Goal: Task Accomplishment & Management: Manage account settings

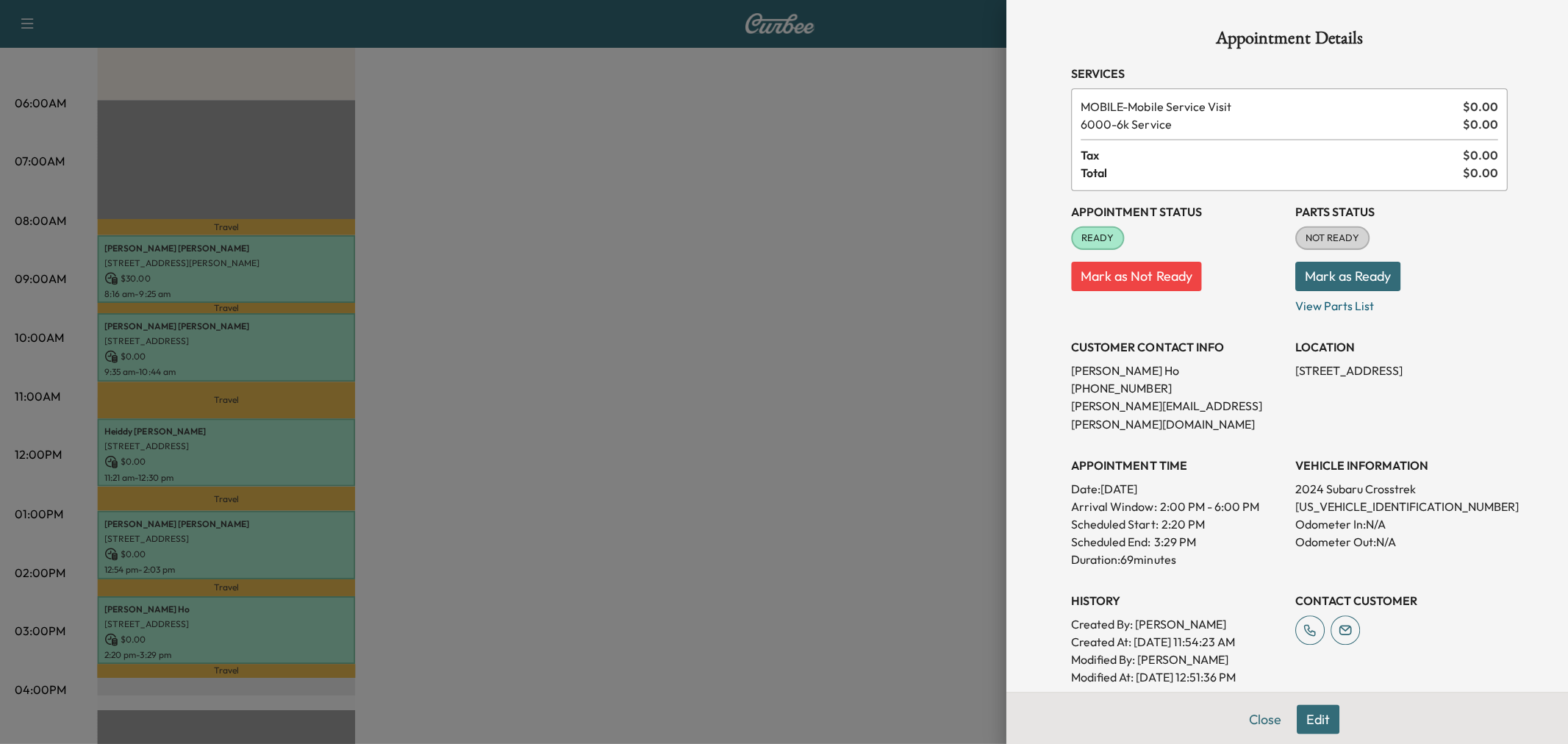
click at [644, 462] on div at bounding box center [784, 372] width 1568 height 744
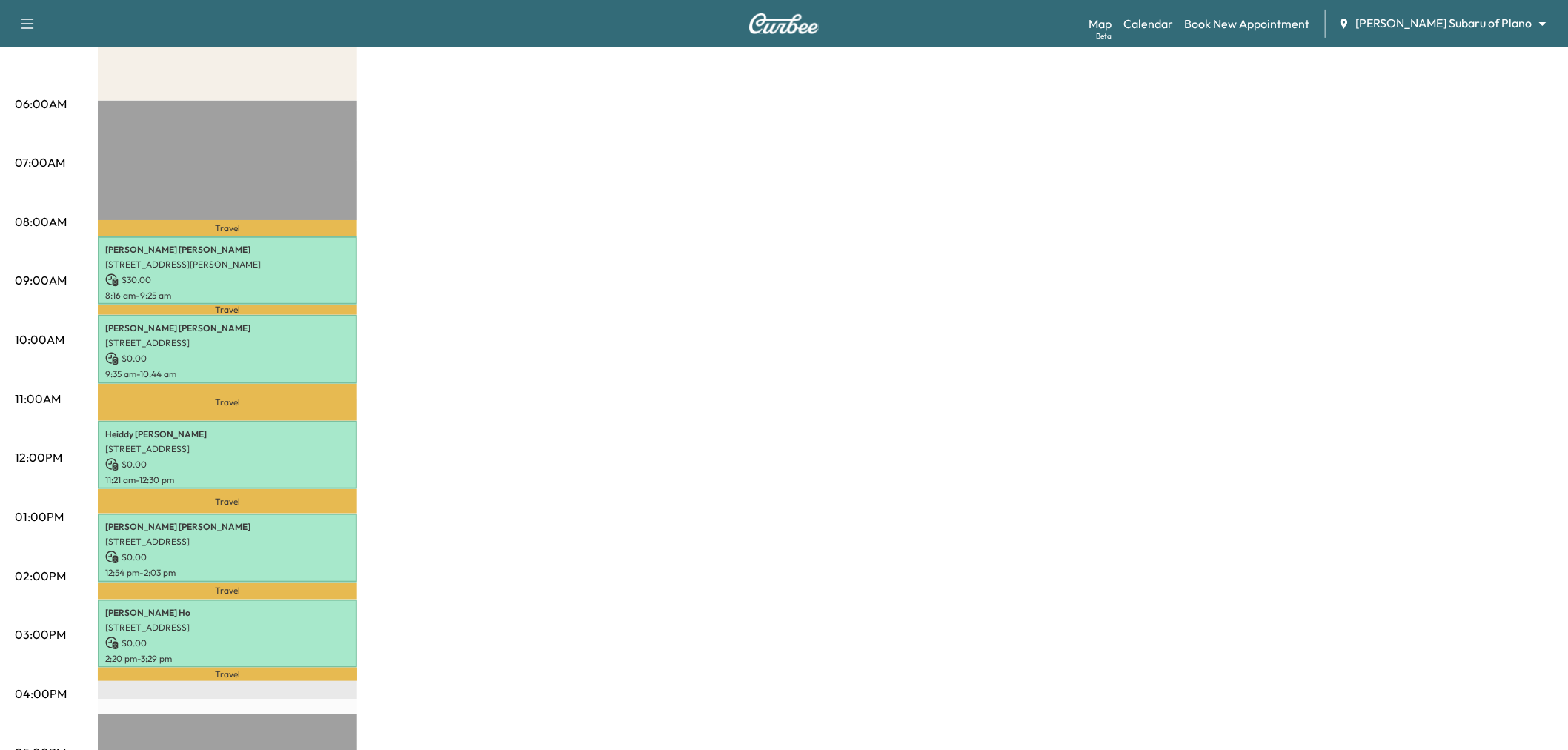
scroll to position [83, 0]
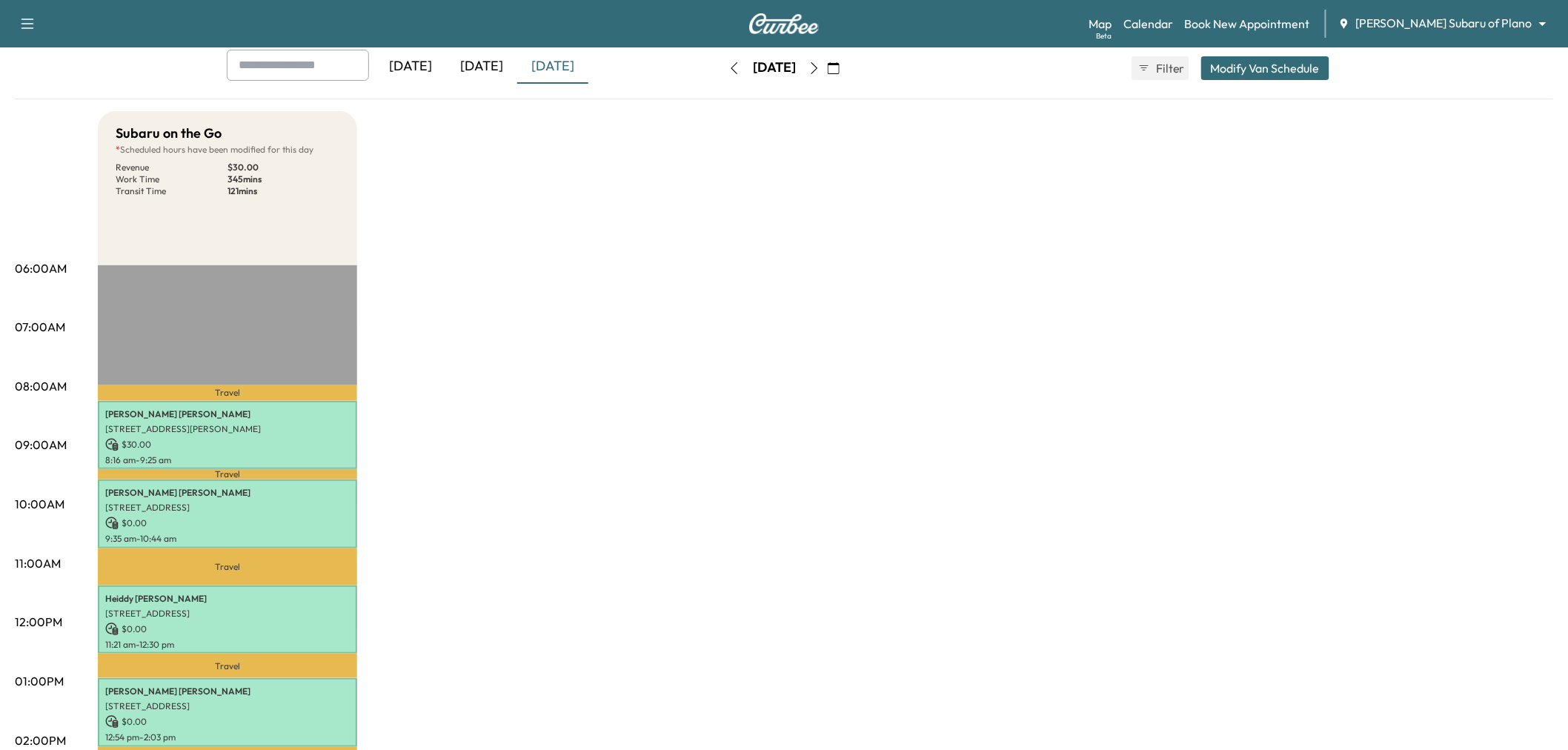
click at [820, 66] on icon "button" at bounding box center [814, 67] width 12 height 12
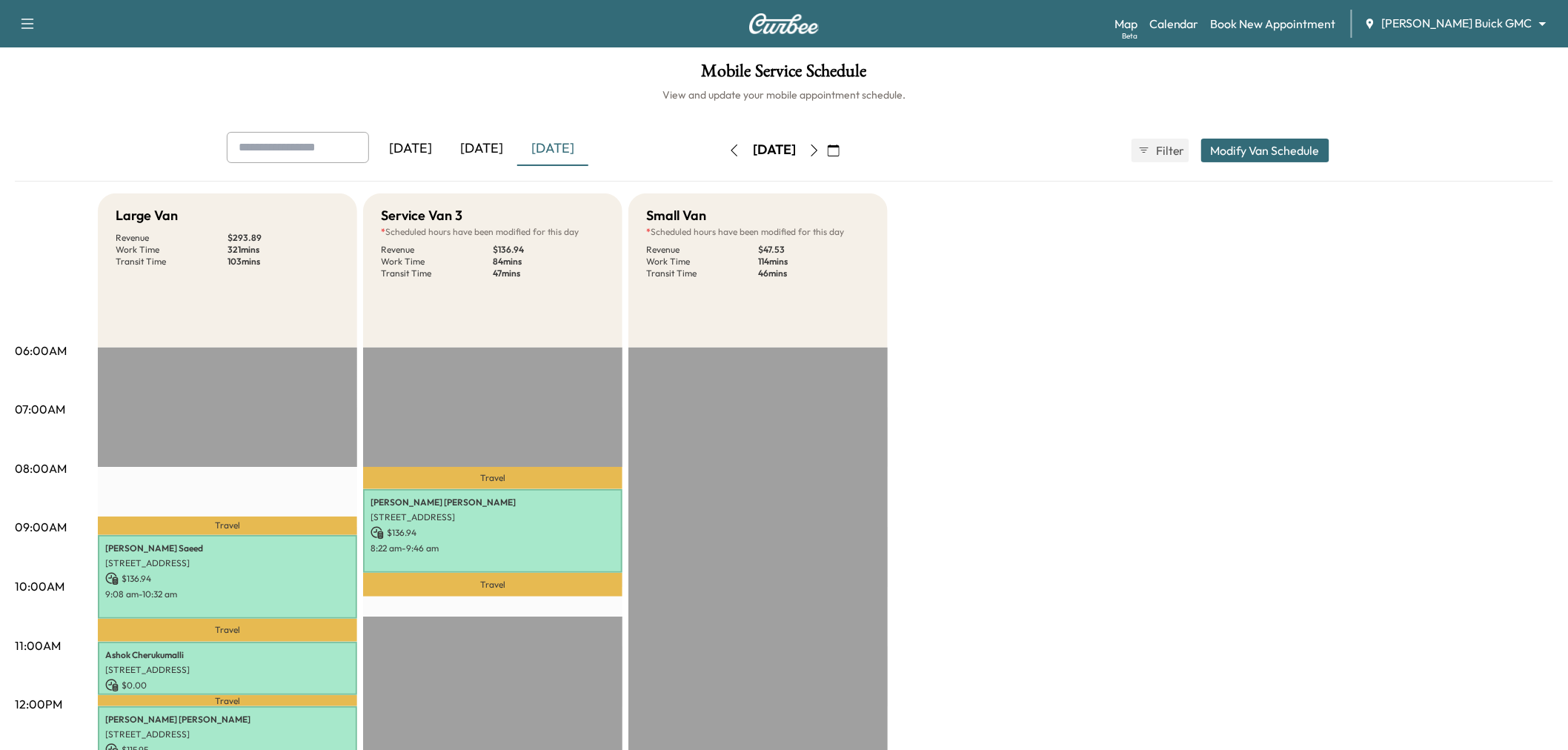
click at [820, 146] on icon "button" at bounding box center [814, 150] width 12 height 12
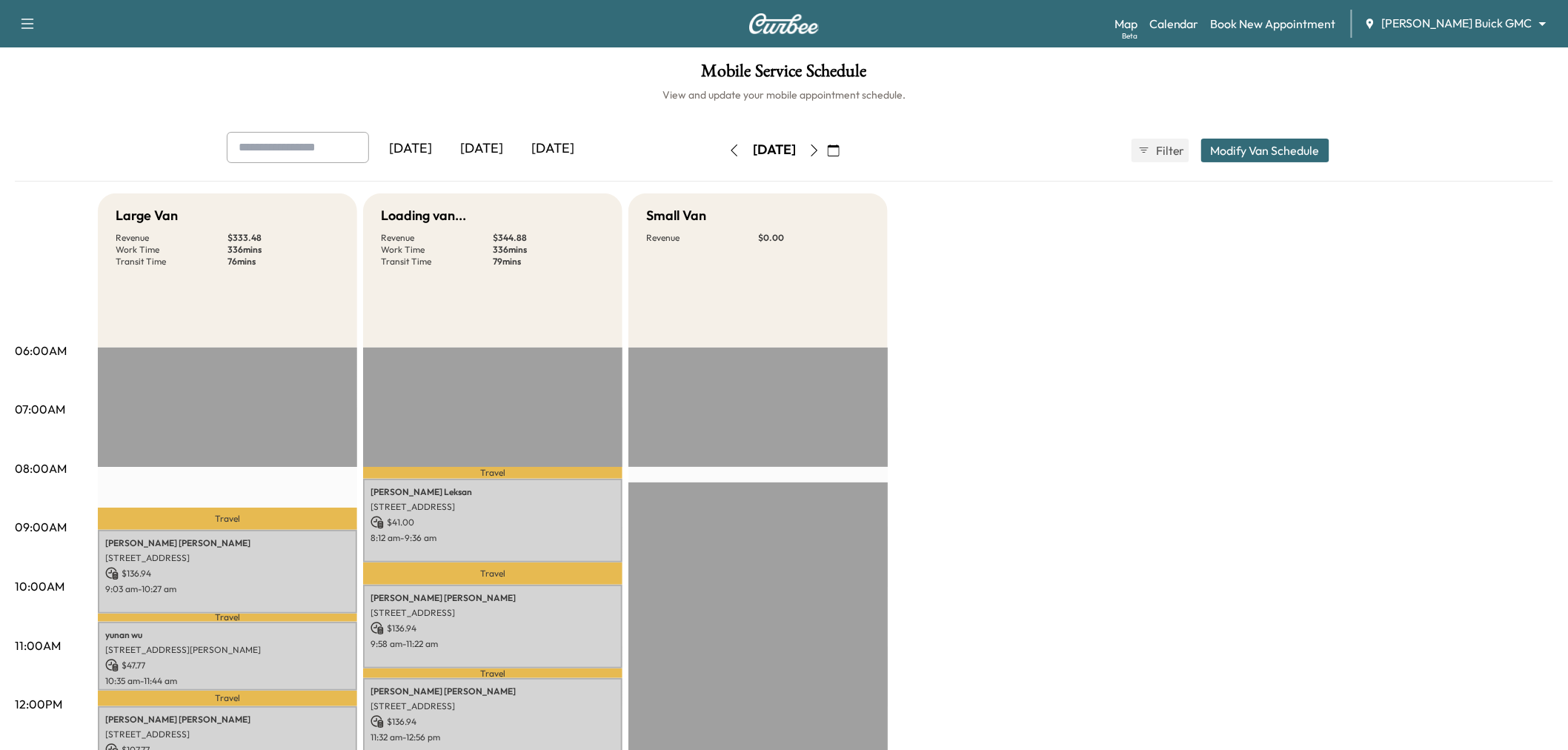
scroll to position [247, 0]
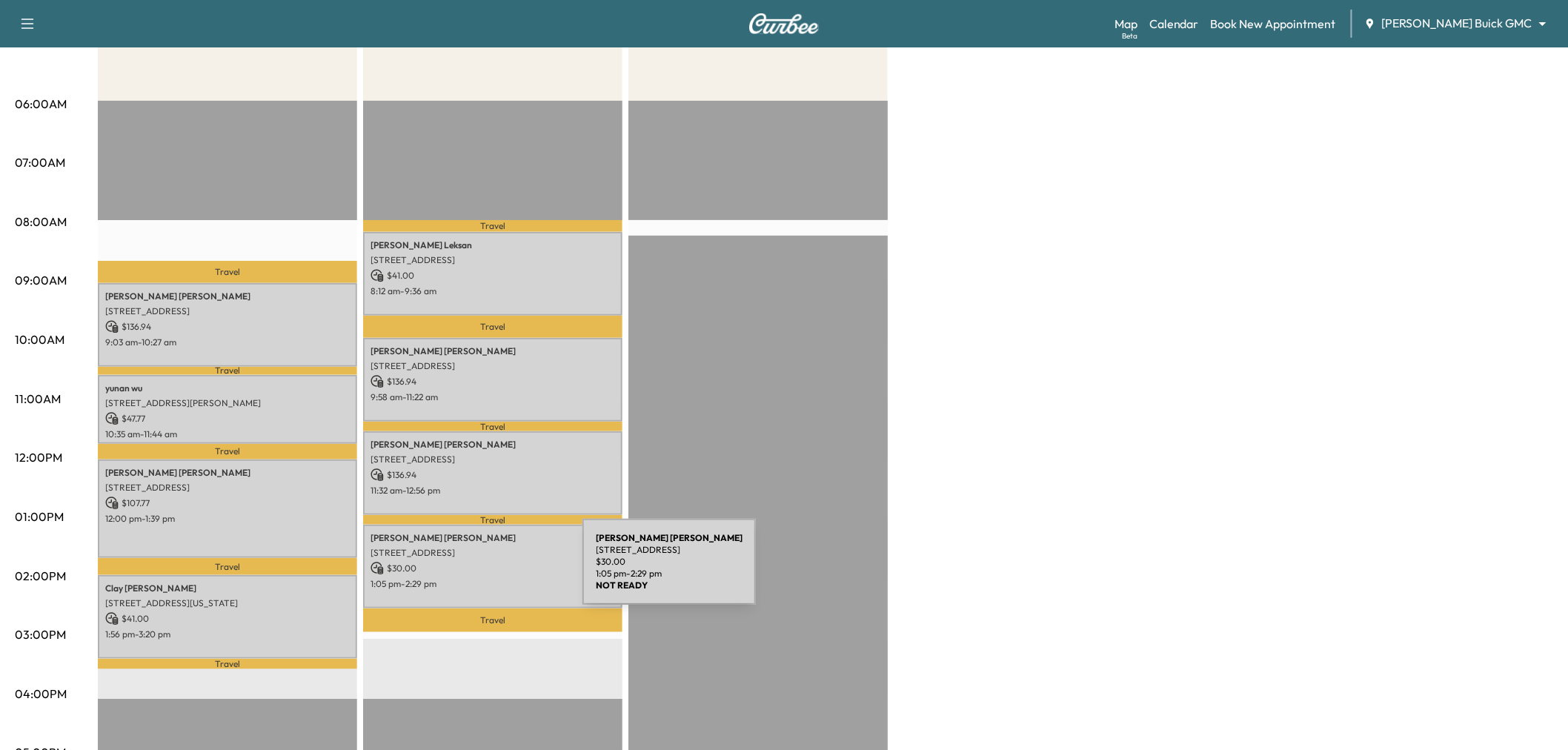
click at [471, 571] on div "Andrea Ruland 4430 Cotton Belt Lane, Prosper, TX 75078, United States of Americ…" at bounding box center [493, 566] width 259 height 83
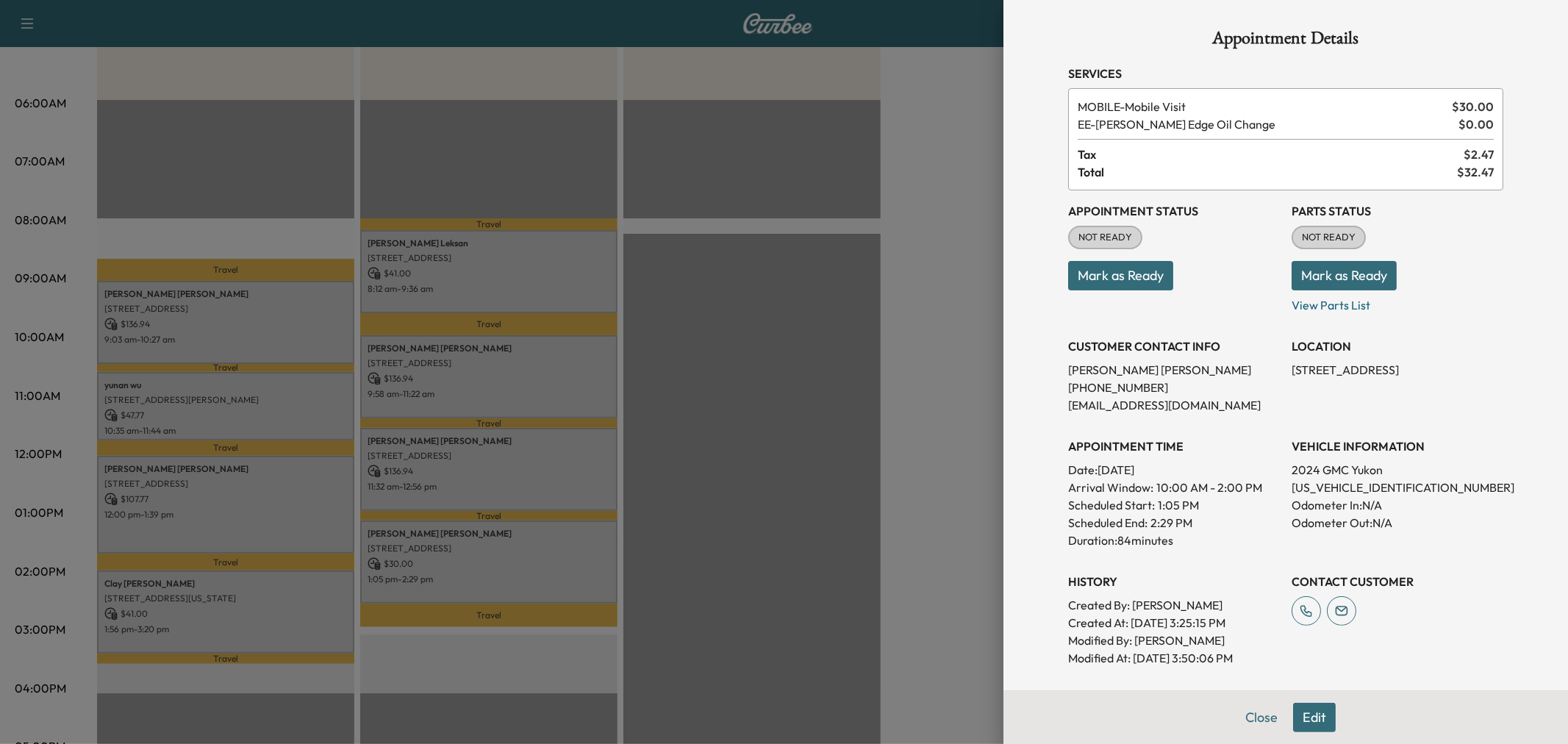
click at [483, 495] on div at bounding box center [784, 372] width 1568 height 744
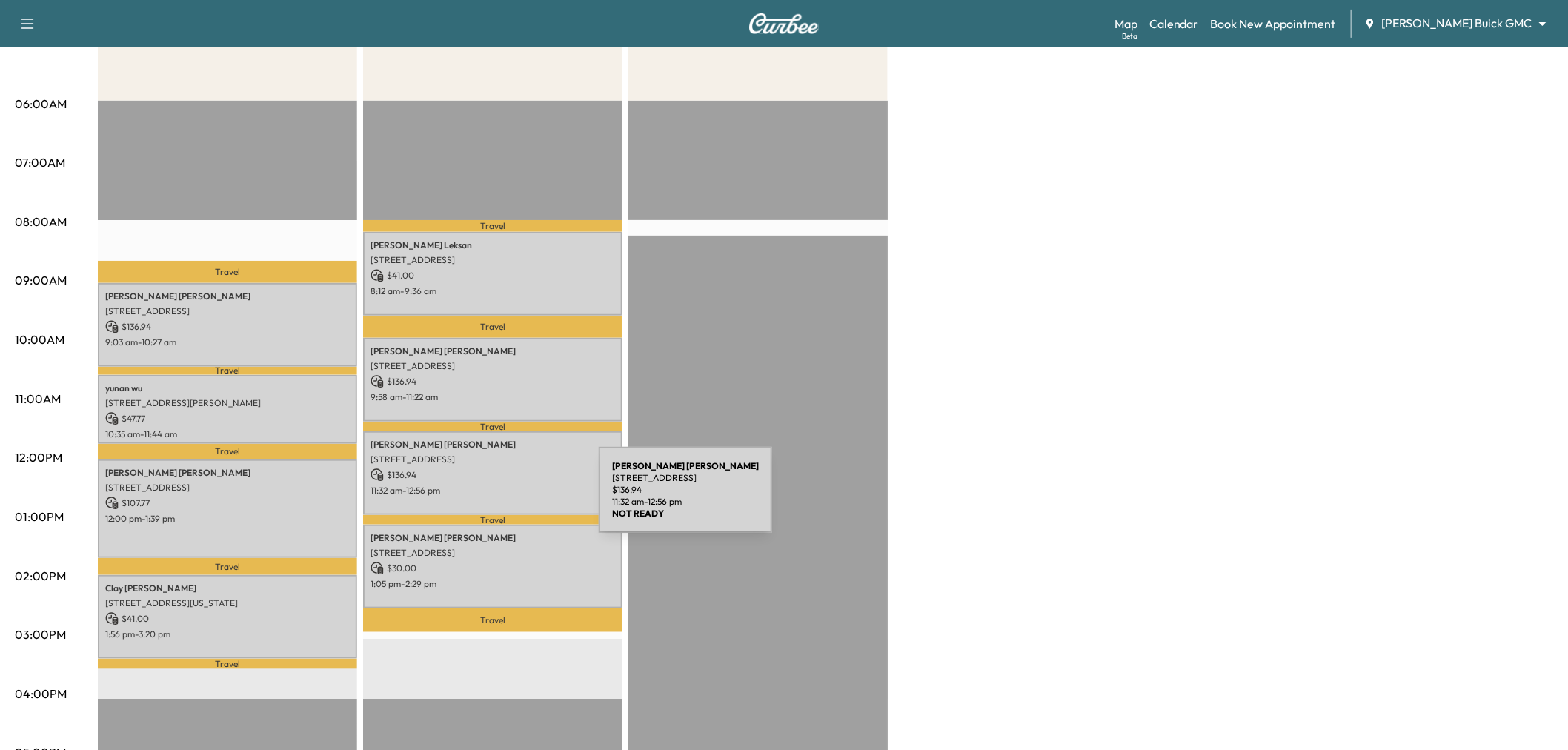
click at [487, 499] on div "Branden Johnson 2750 HIGHLAND ST, PROSPER, TX 75078, USA $ 136.94 11:32 am - 12…" at bounding box center [493, 473] width 259 height 83
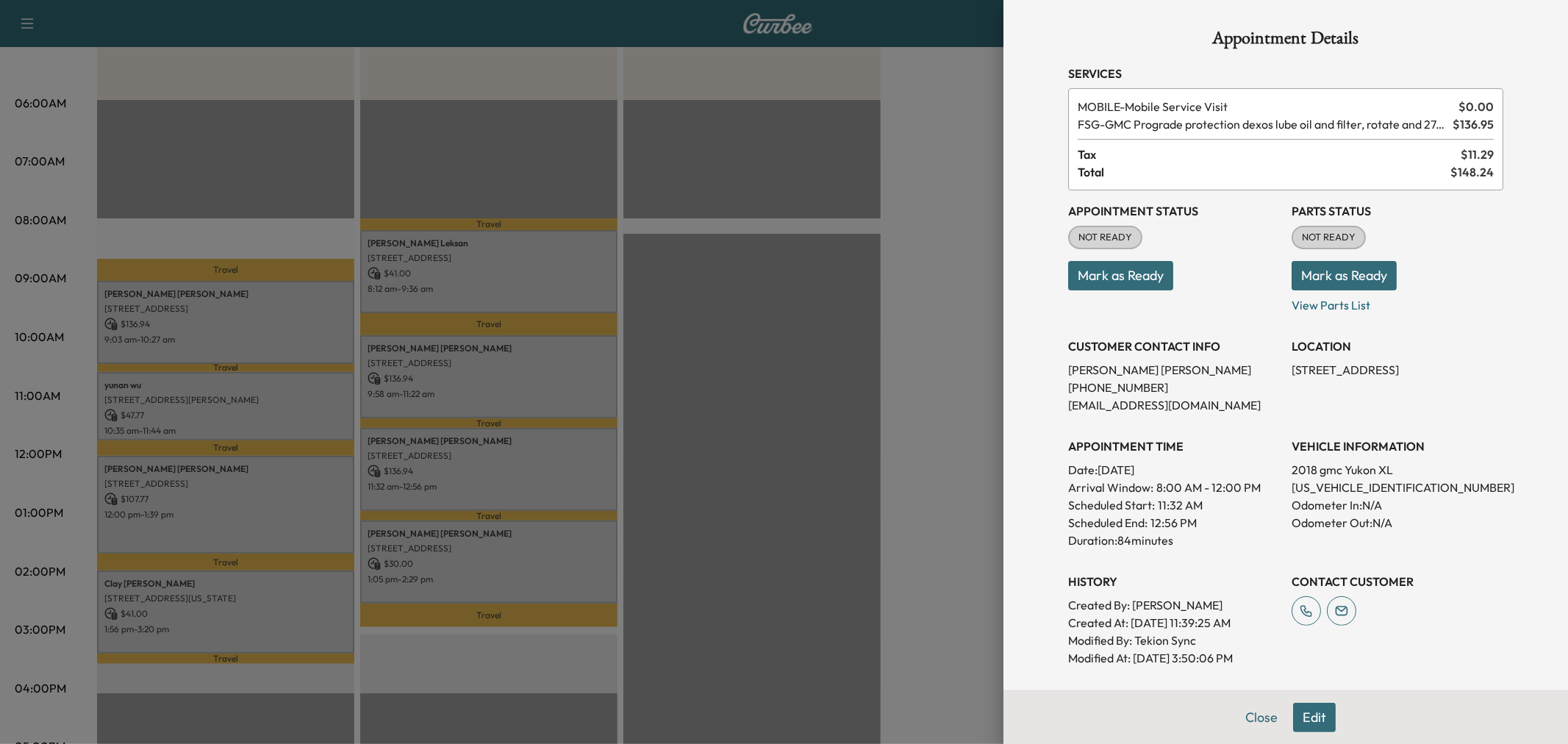
click at [483, 482] on div at bounding box center [784, 372] width 1568 height 744
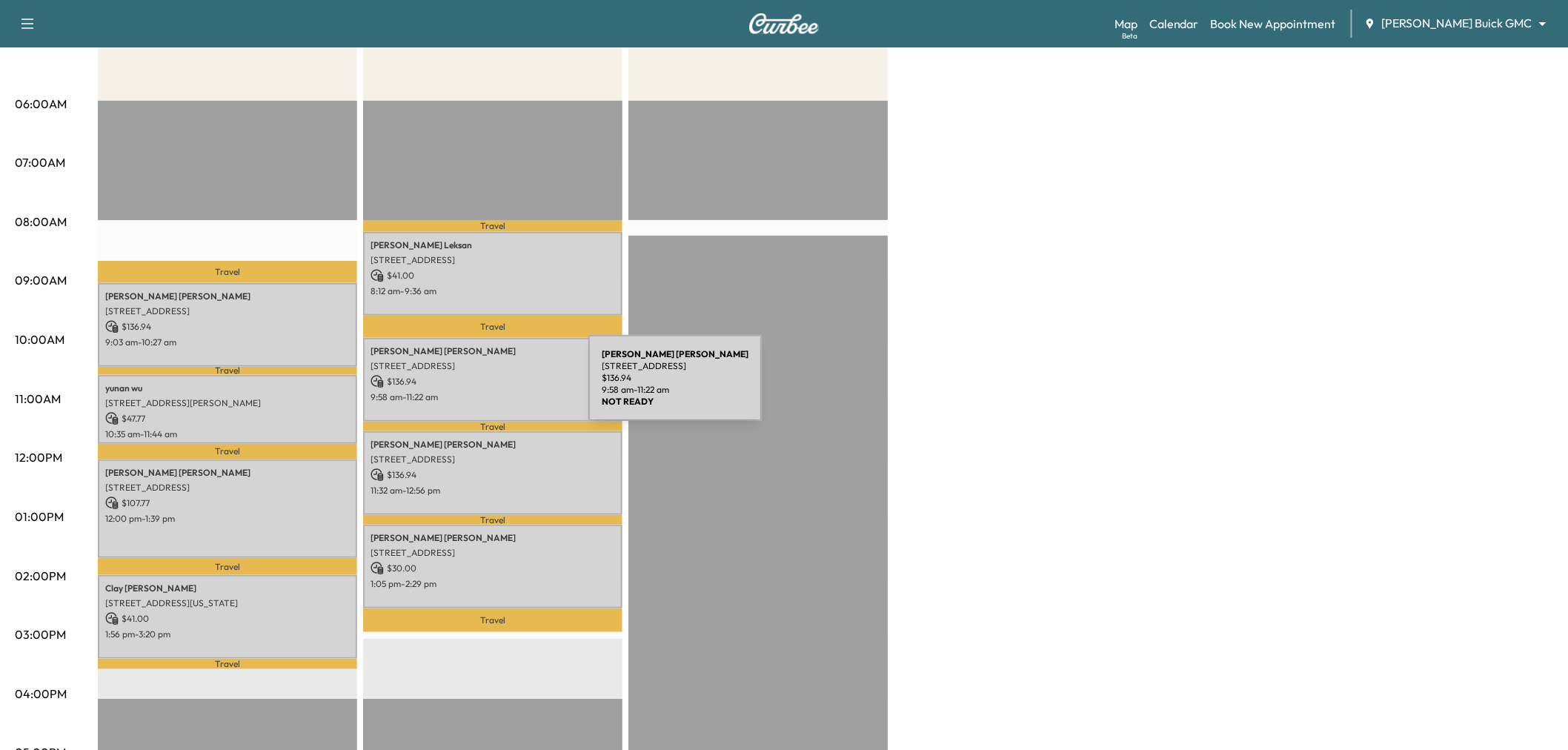
click at [478, 381] on p "$ 136.94" at bounding box center [493, 381] width 244 height 13
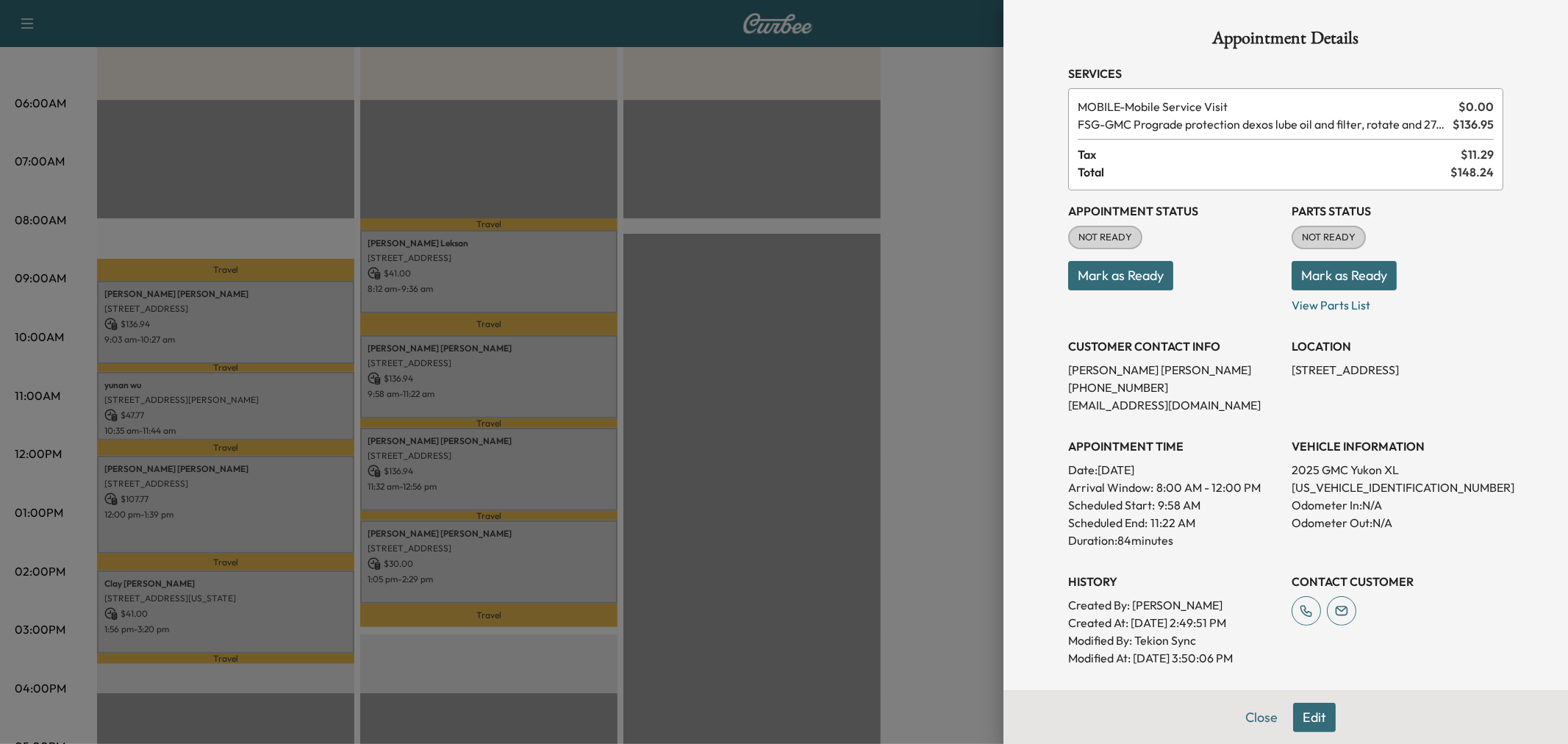
click at [475, 378] on div at bounding box center [784, 372] width 1568 height 744
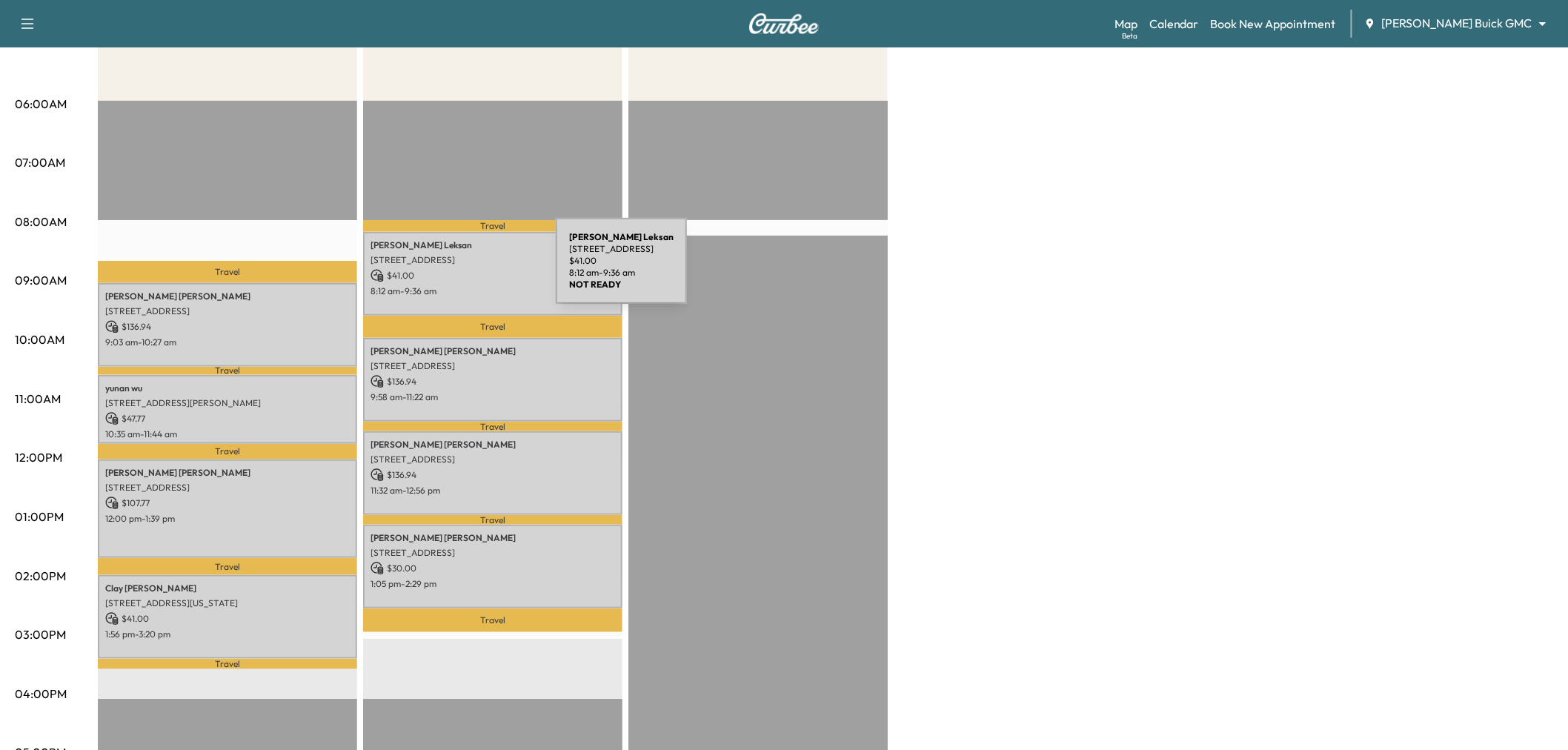
click at [444, 270] on p "$ 41.00" at bounding box center [493, 275] width 244 height 13
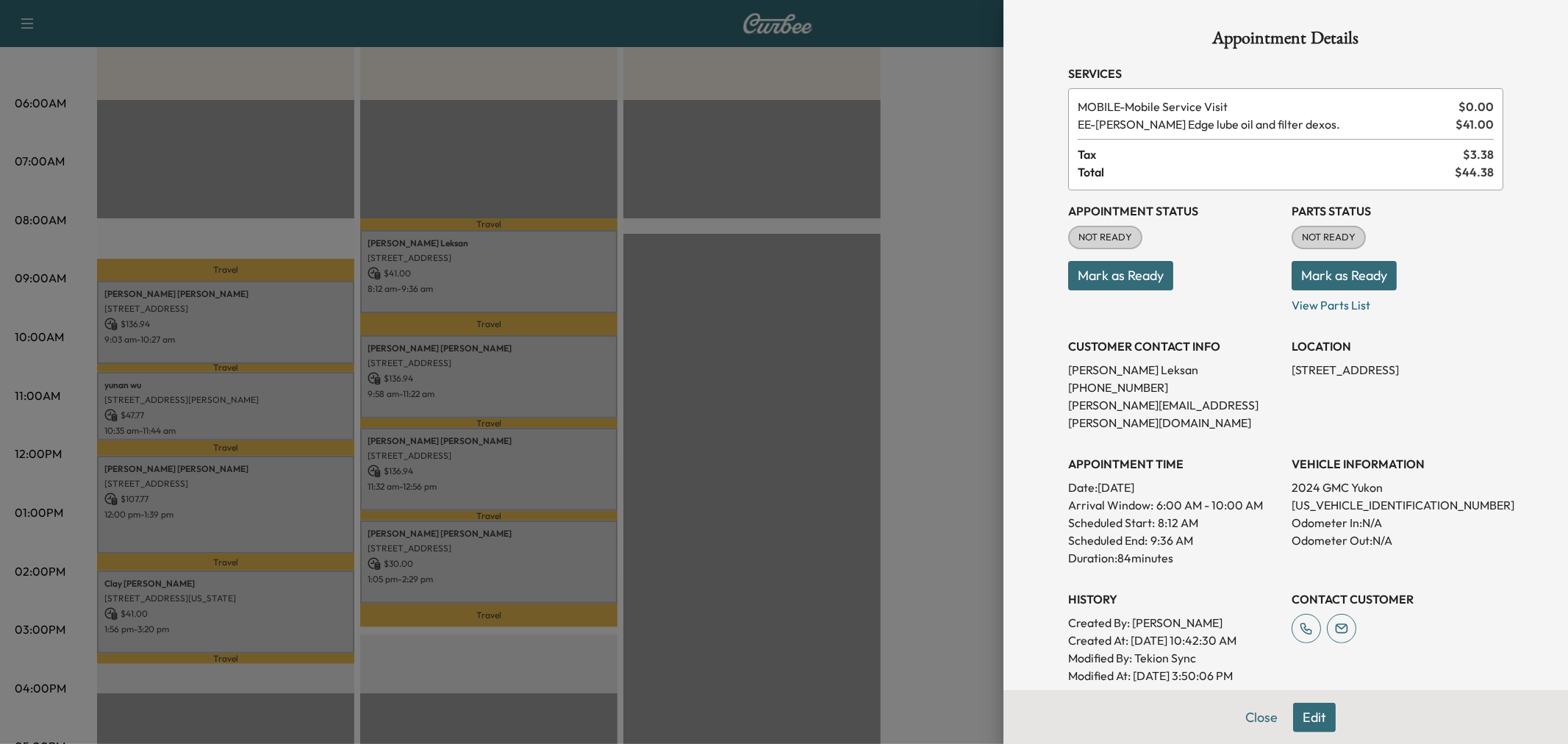
click at [441, 268] on div at bounding box center [784, 372] width 1568 height 744
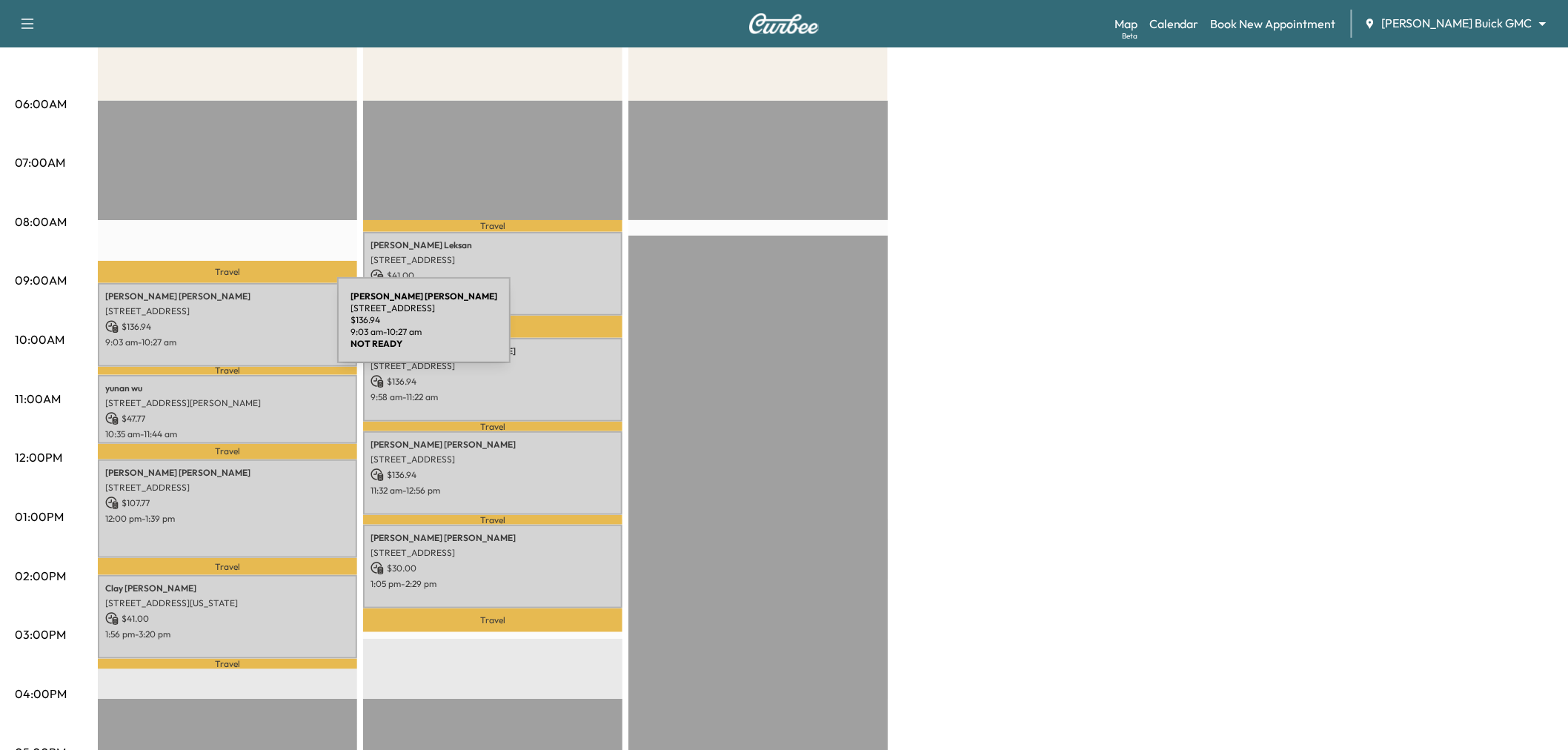
click at [226, 329] on p "$ 136.94" at bounding box center [227, 327] width 244 height 13
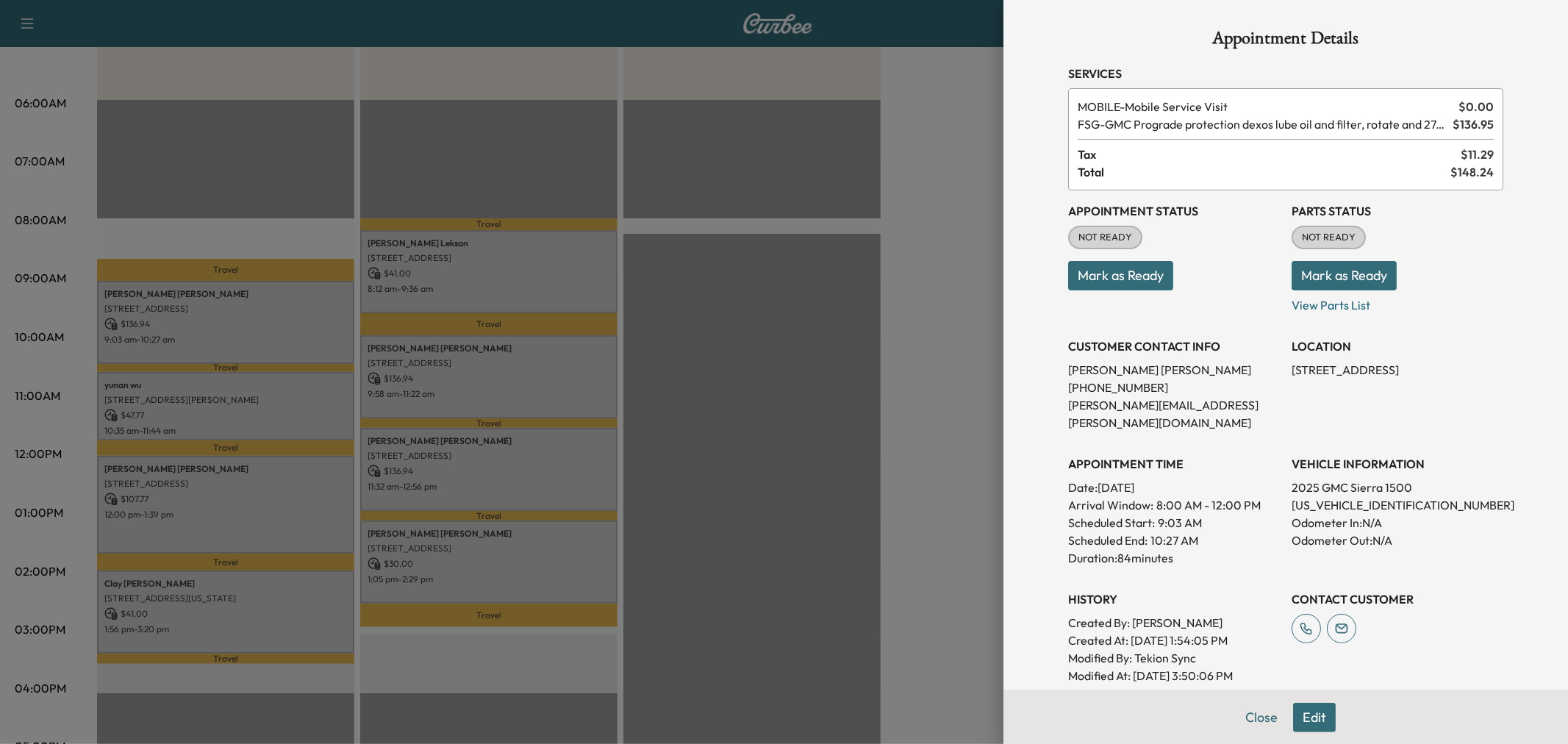
click at [215, 341] on div at bounding box center [784, 372] width 1568 height 744
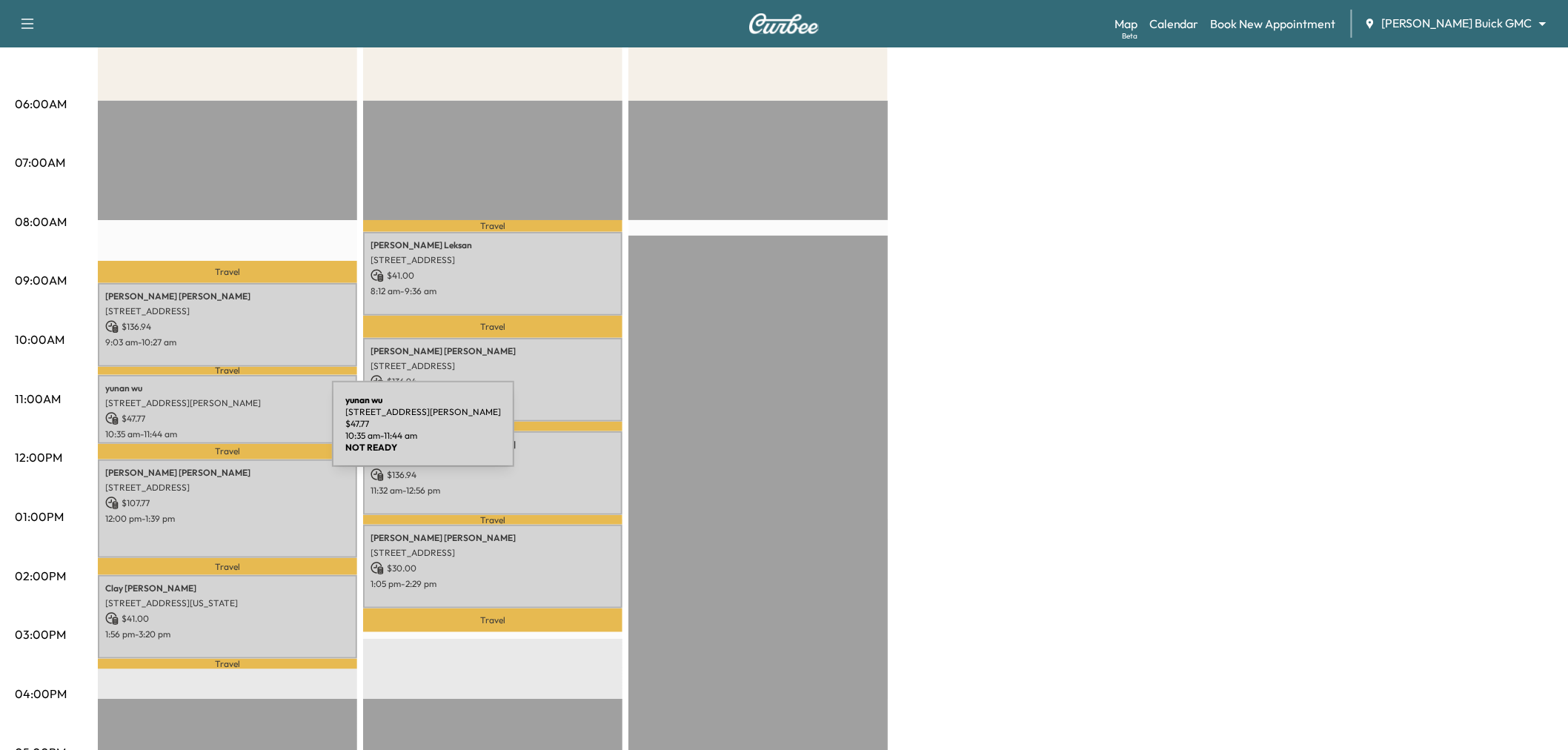
click at [221, 432] on p "10:35 am - 11:44 am" at bounding box center [227, 433] width 244 height 12
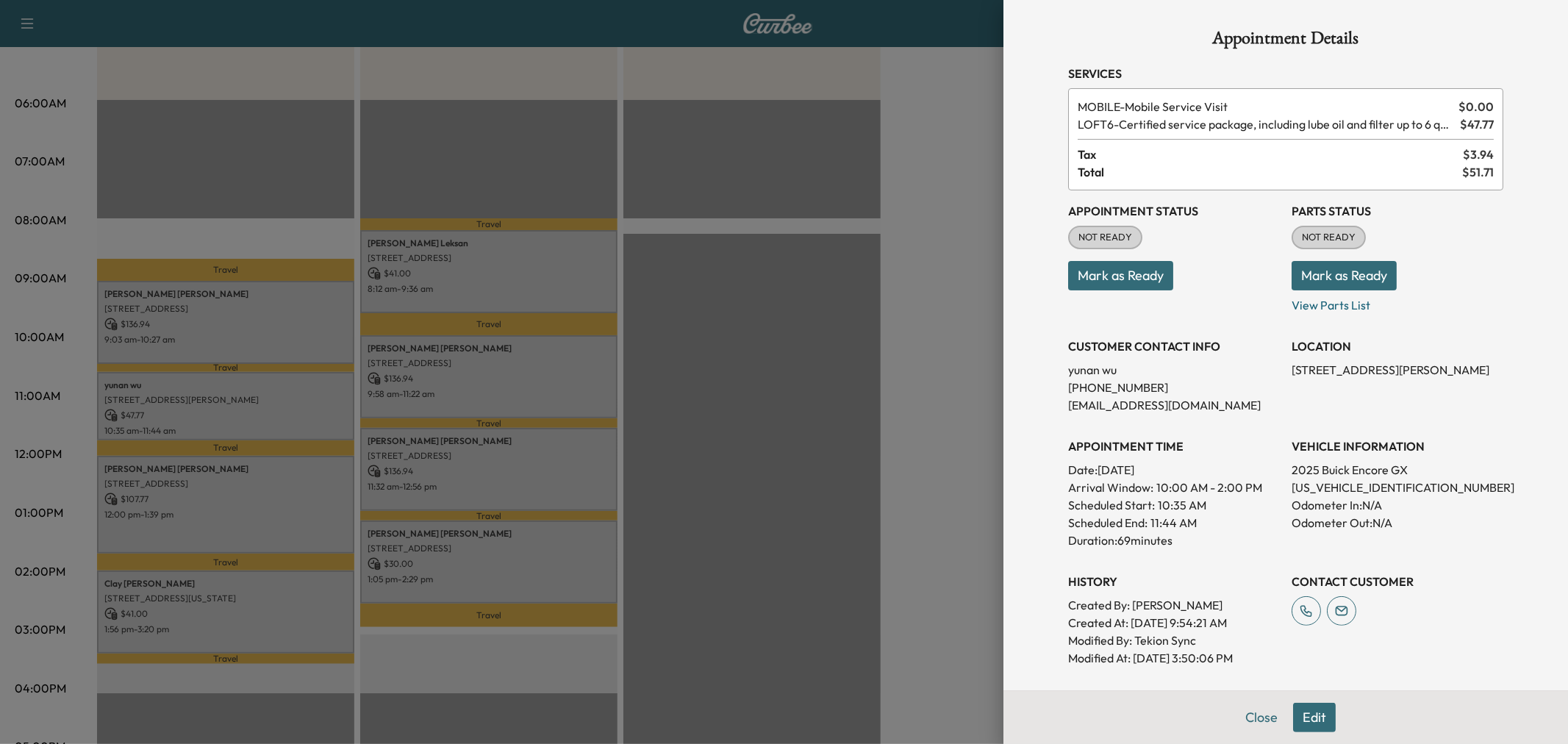
click at [219, 429] on div at bounding box center [784, 372] width 1568 height 744
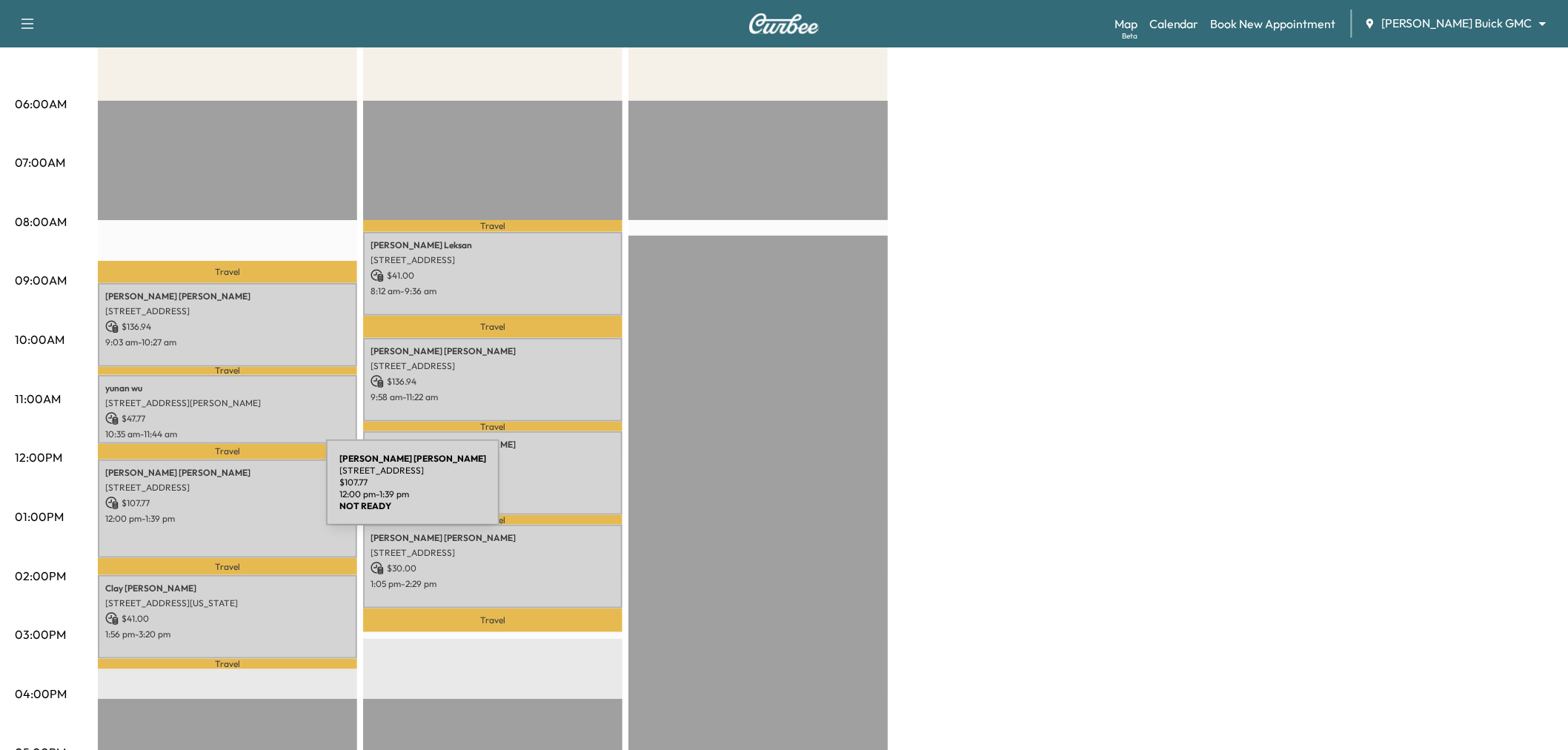
click at [215, 496] on p "$ 107.77" at bounding box center [227, 502] width 244 height 13
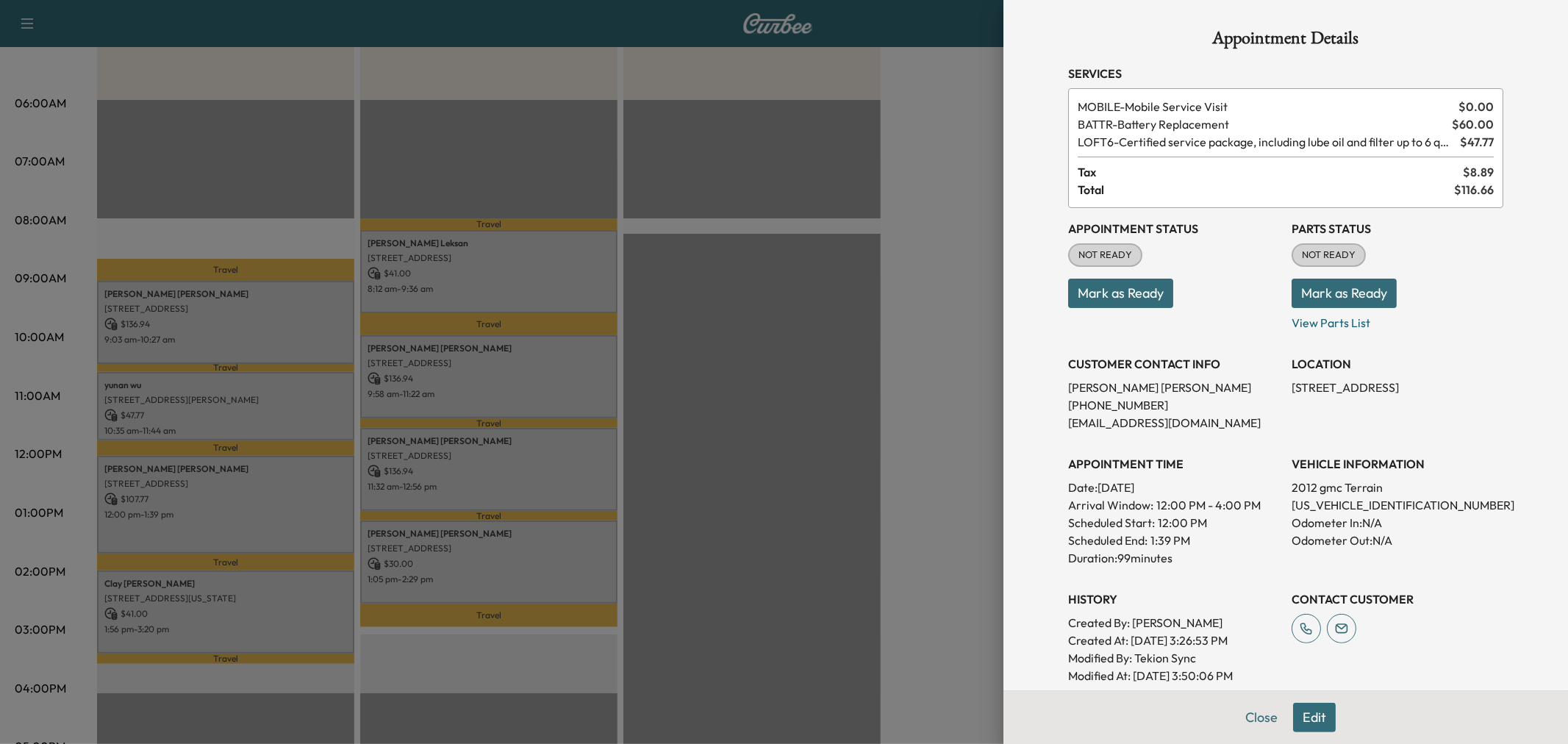
click at [215, 501] on div at bounding box center [784, 372] width 1568 height 744
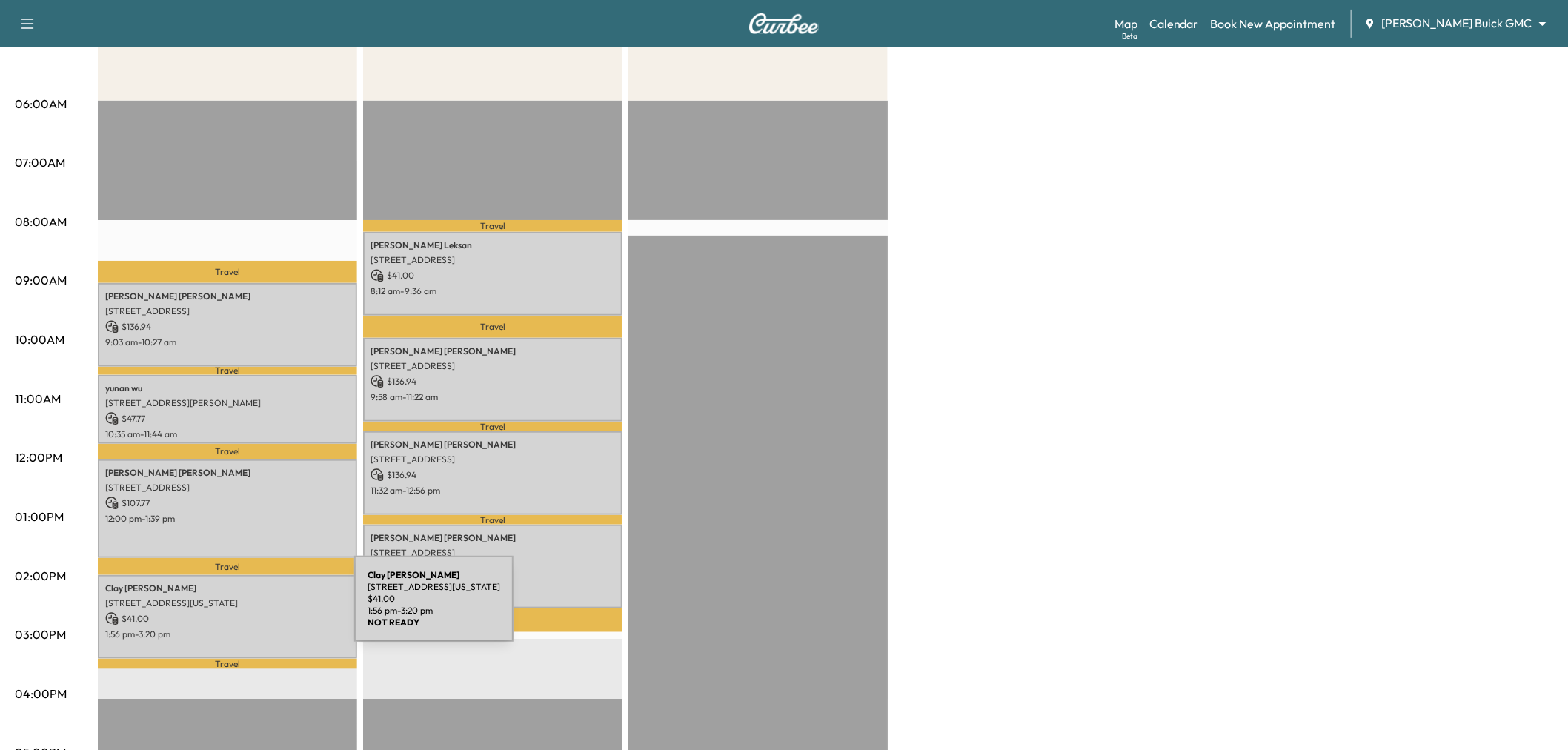
click at [243, 612] on p "$ 41.00" at bounding box center [227, 618] width 244 height 13
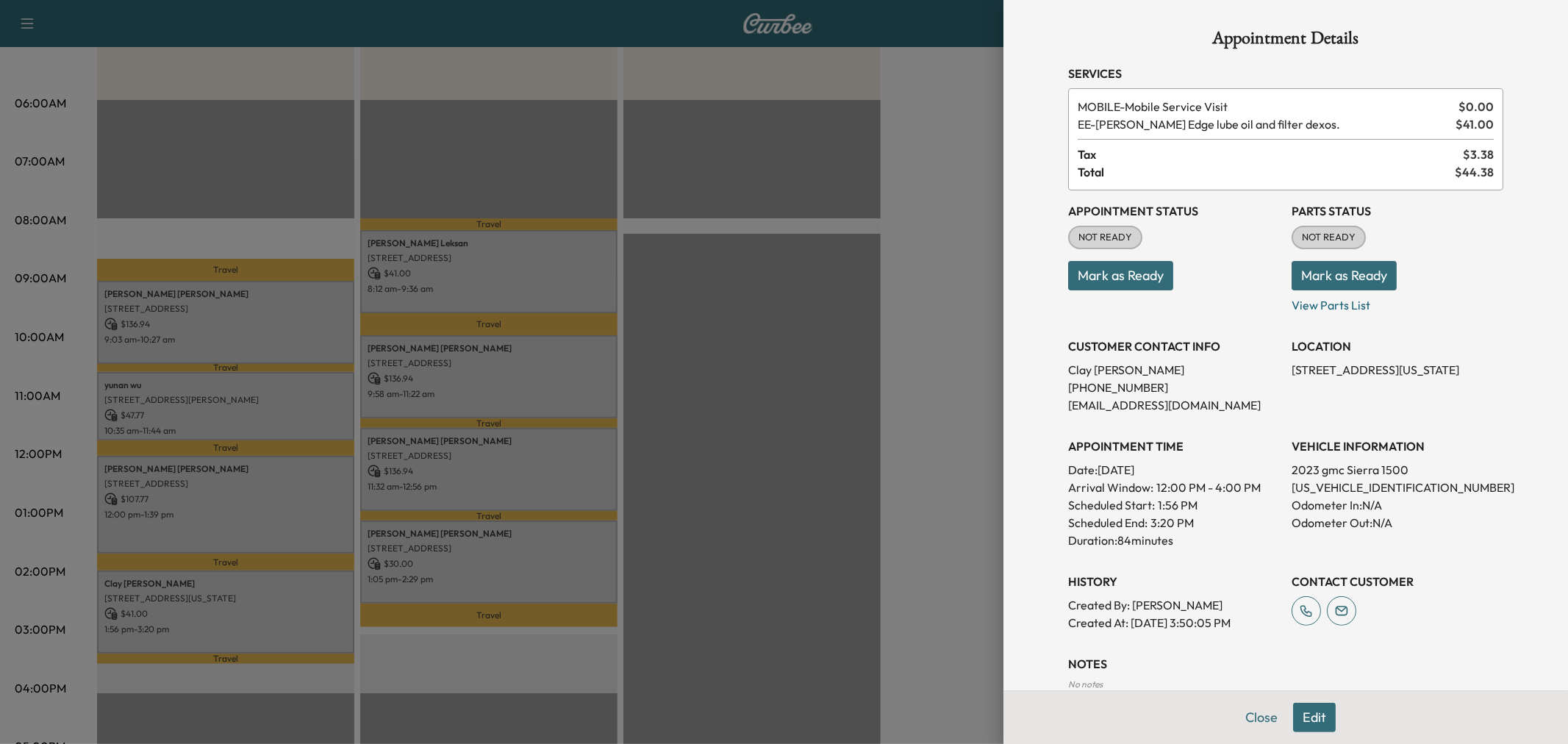
click at [241, 602] on div at bounding box center [784, 372] width 1568 height 744
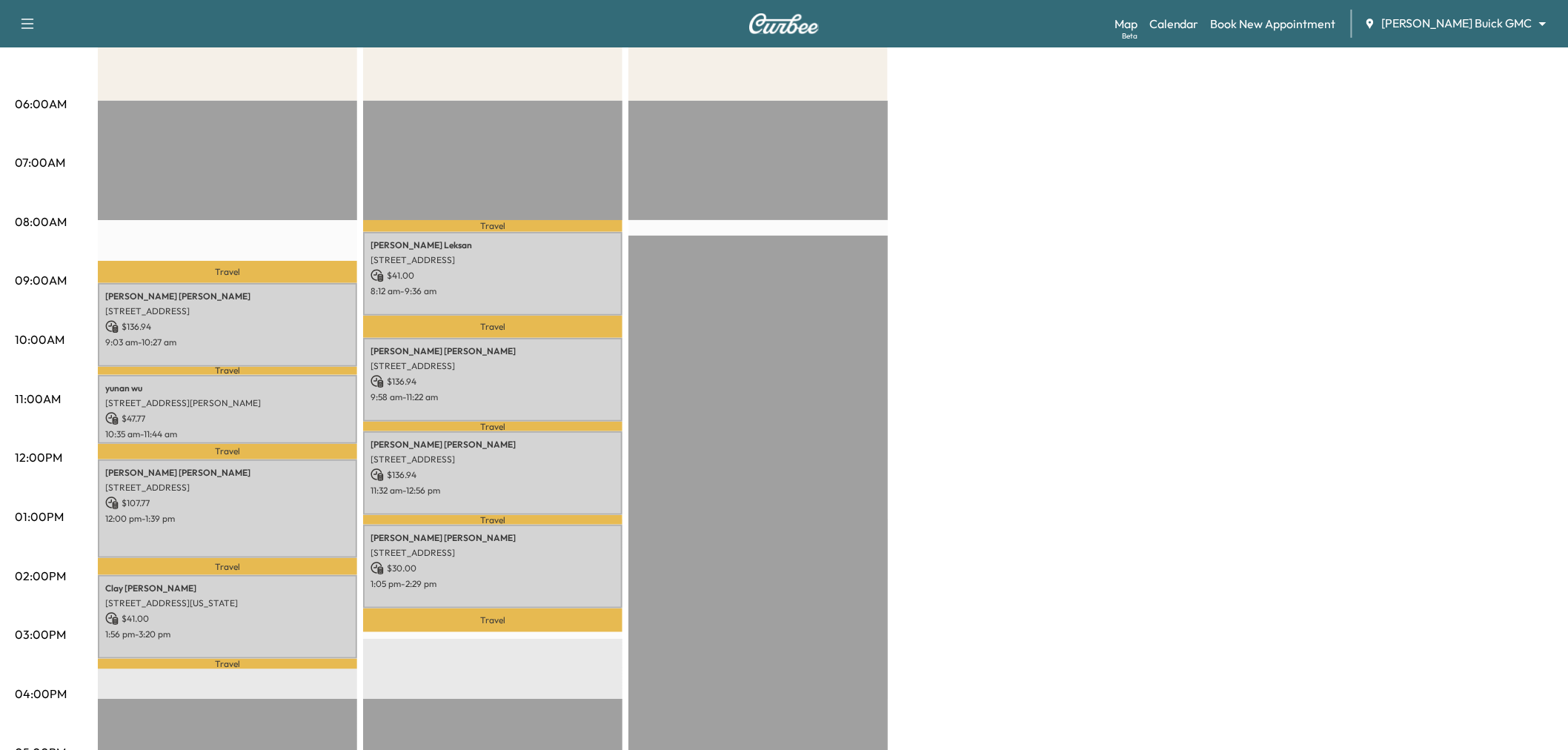
scroll to position [0, 0]
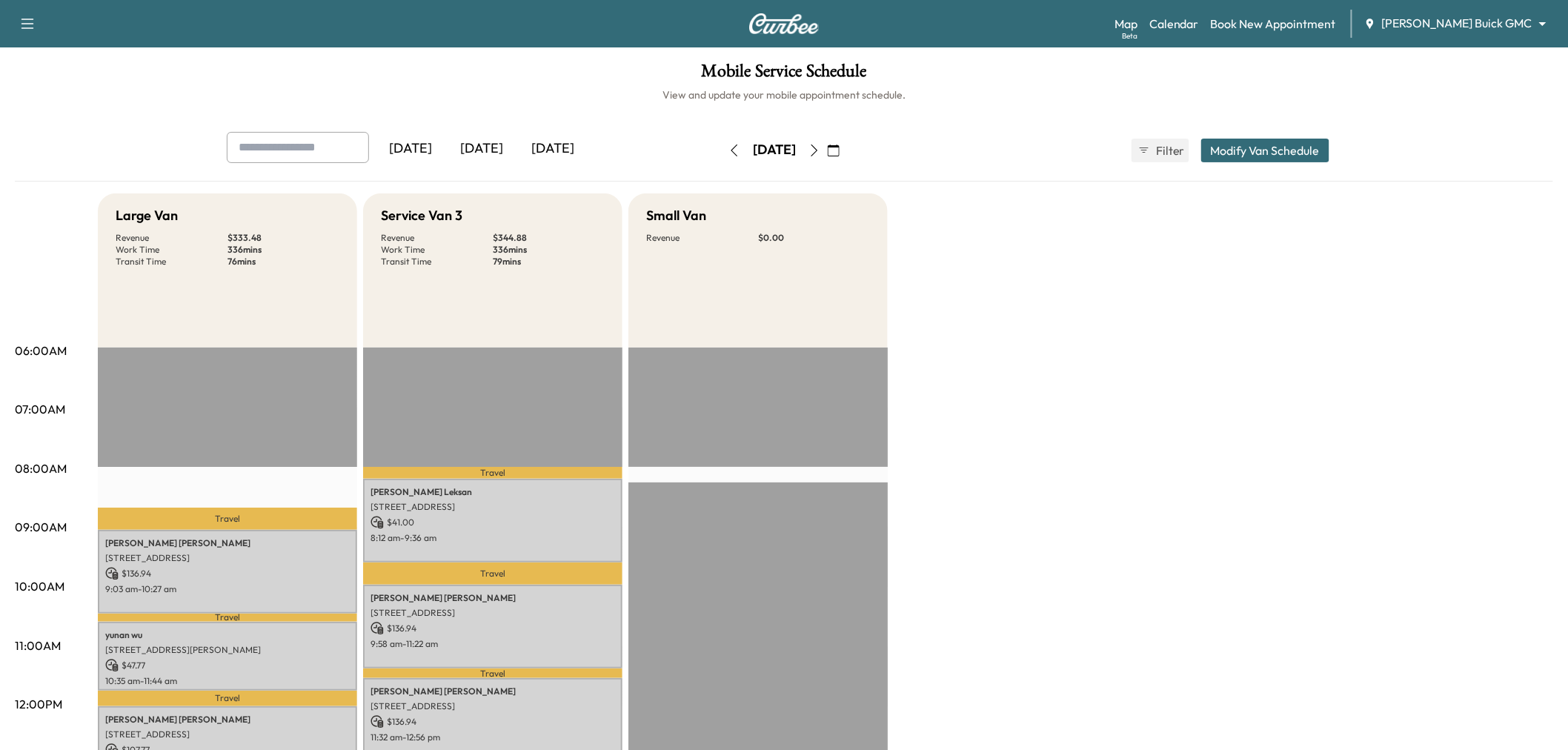
click at [820, 146] on icon "button" at bounding box center [814, 150] width 12 height 12
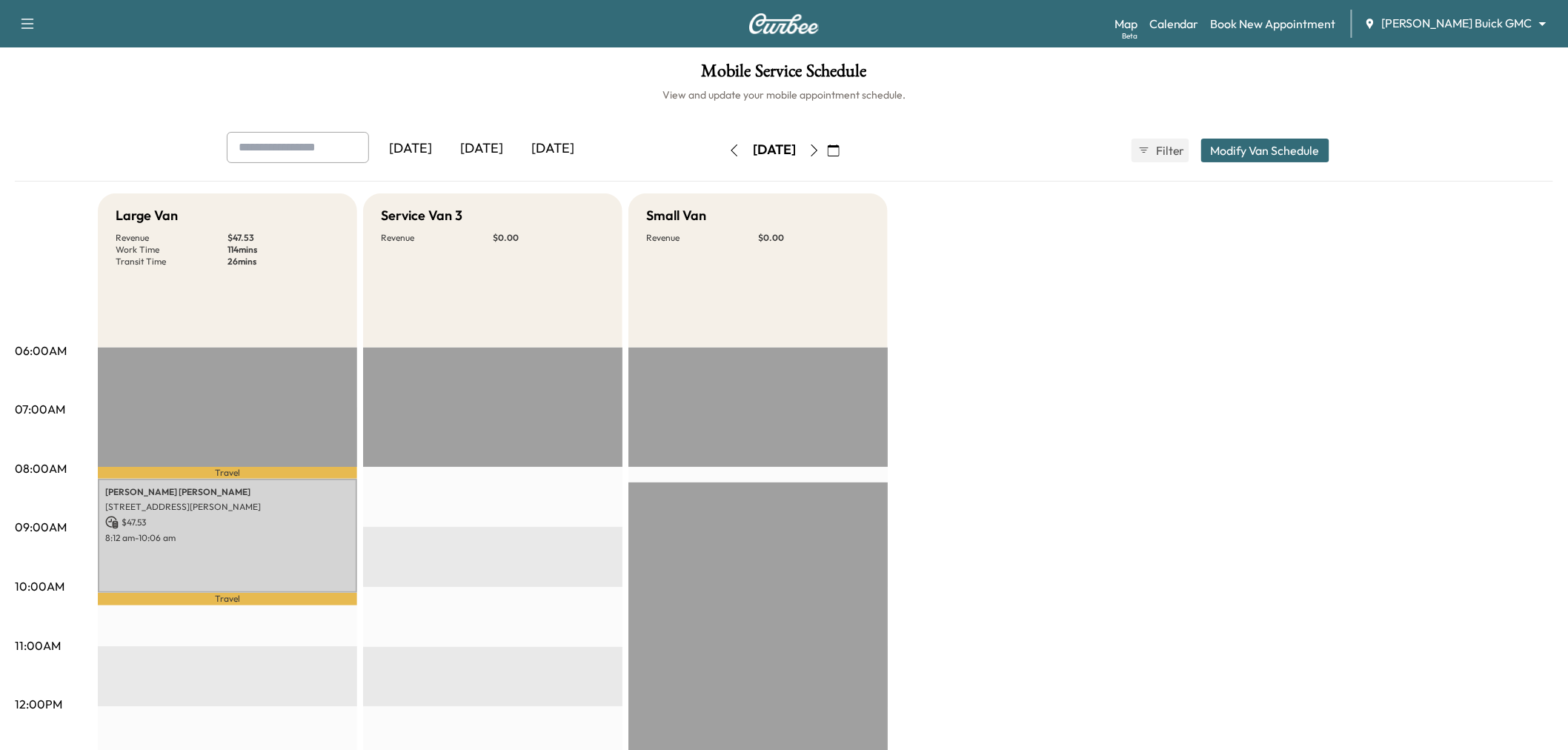
click at [729, 146] on icon "button" at bounding box center [734, 150] width 12 height 12
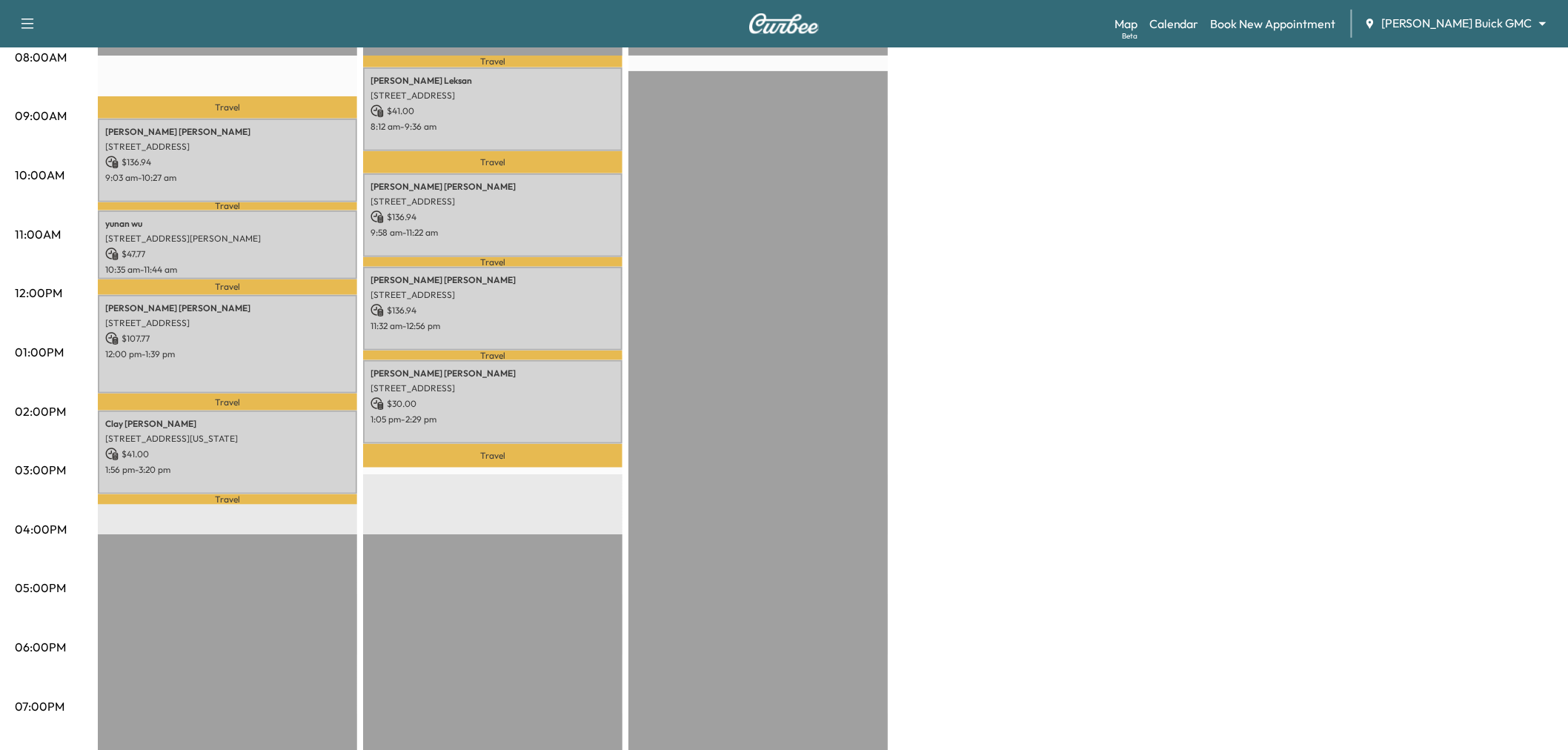
scroll to position [83, 0]
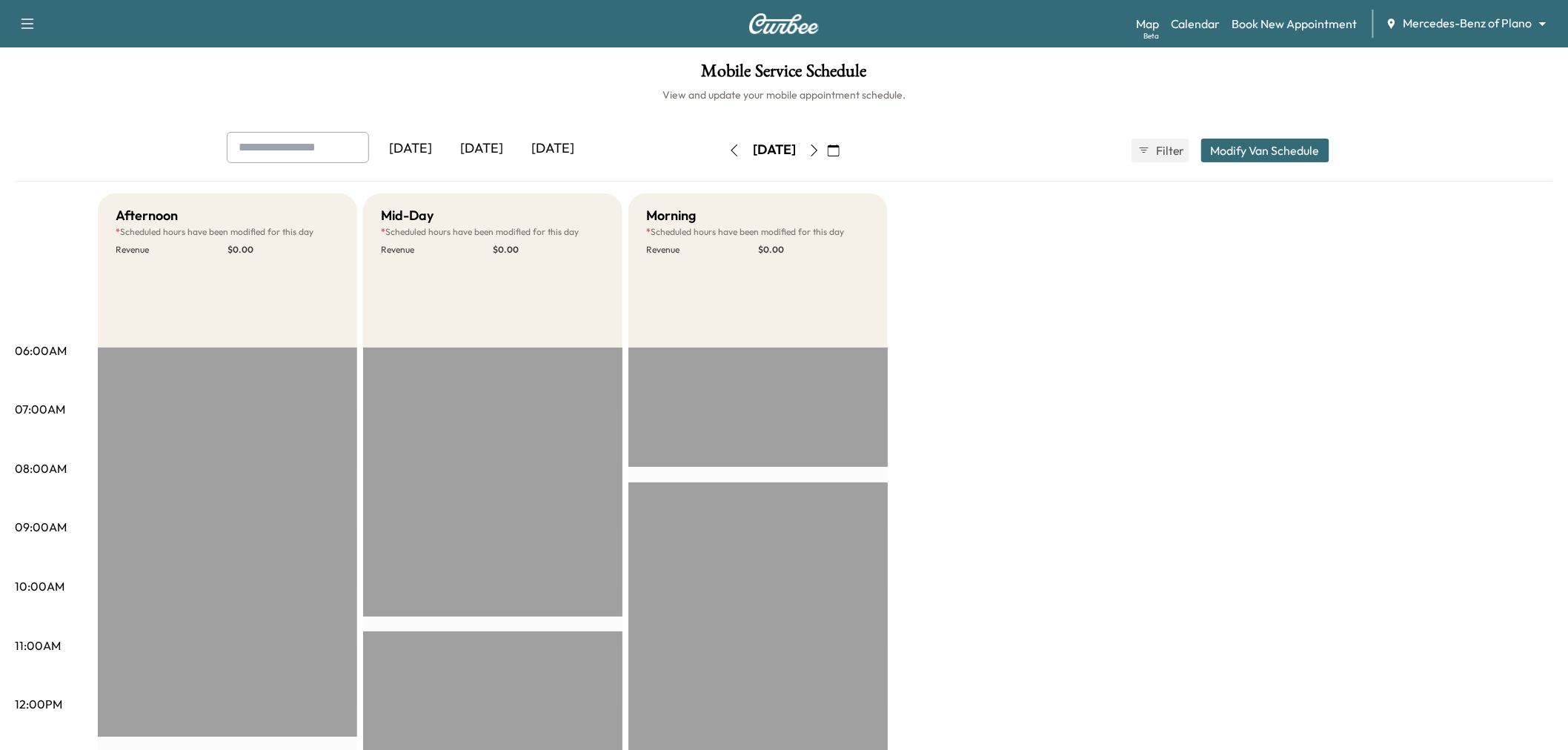
click at [555, 145] on div "[DATE]" at bounding box center [552, 149] width 71 height 34
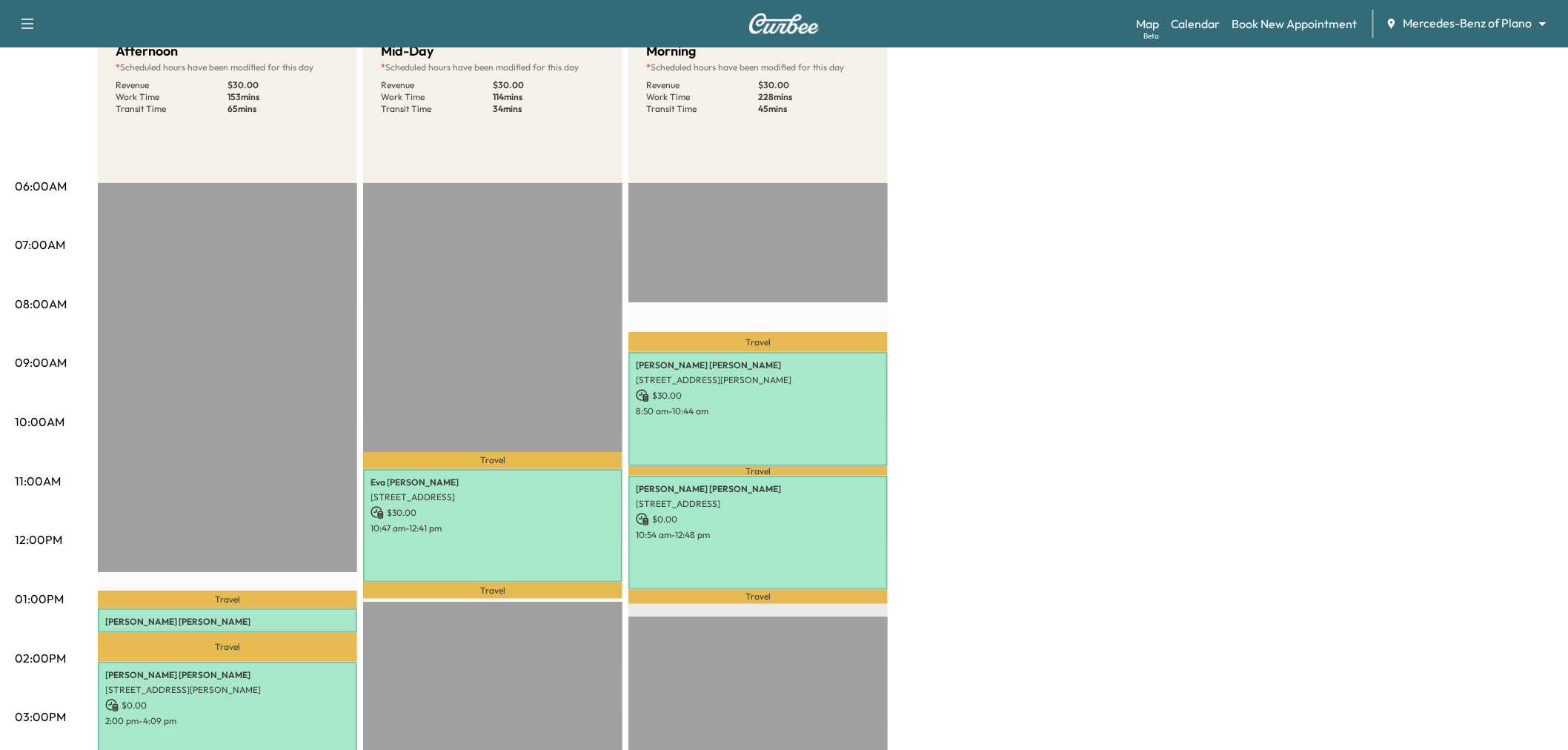
scroll to position [83, 0]
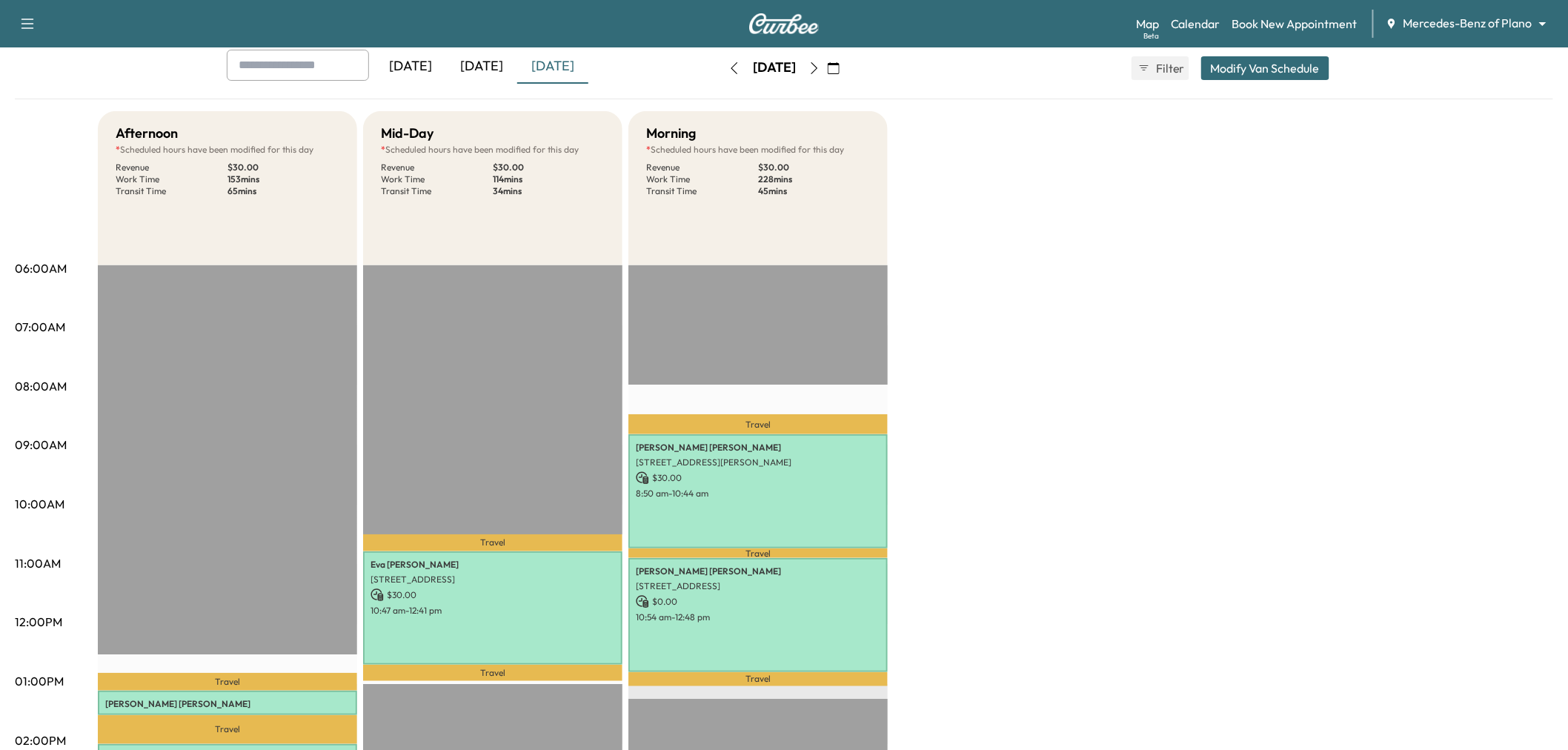
click at [820, 64] on icon "button" at bounding box center [814, 67] width 12 height 12
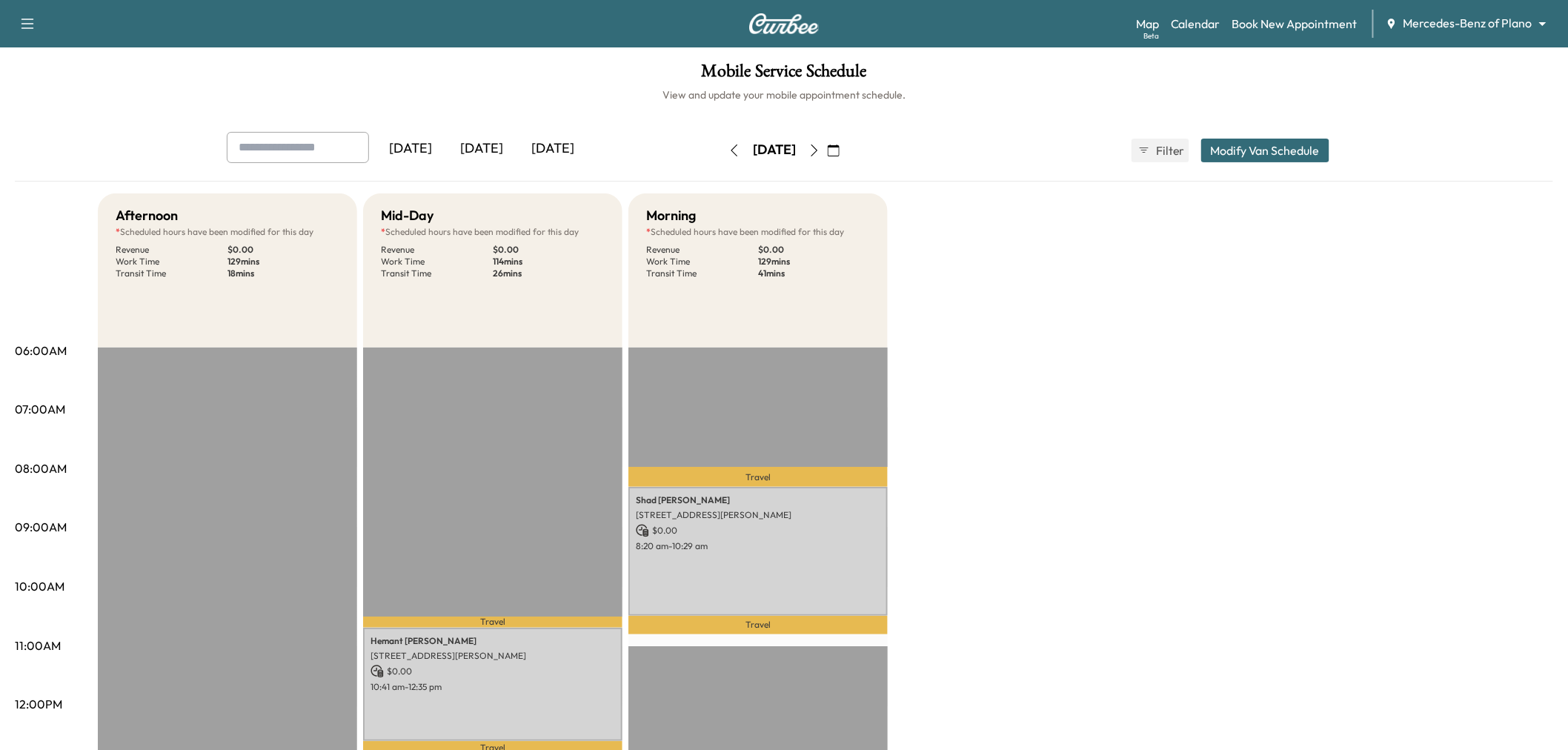
click at [1088, 336] on div "Afternoon * Scheduled hours have been modified for this day Revenue $ 0.00 Work…" at bounding box center [826, 749] width 1456 height 1112
click at [828, 146] on button "button" at bounding box center [814, 150] width 25 height 23
